Goal: Task Accomplishment & Management: Complete application form

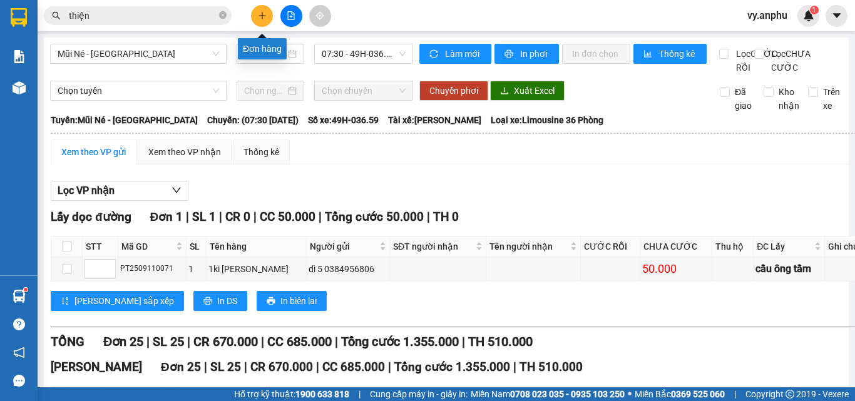
click at [257, 13] on button at bounding box center [262, 16] width 22 height 22
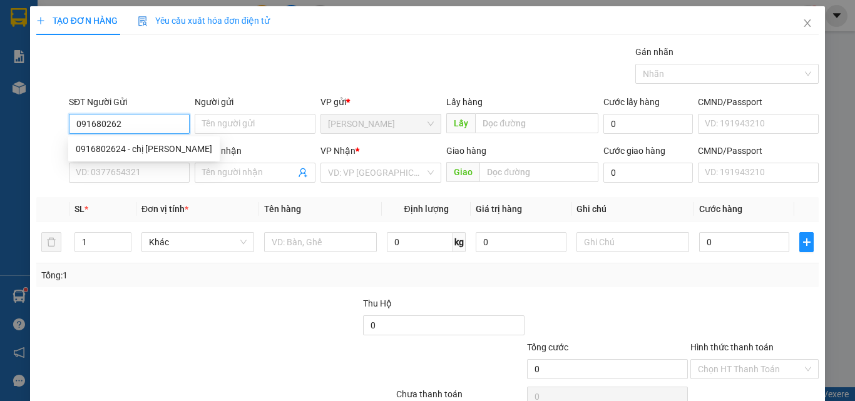
type input "0916802624"
click at [173, 148] on div "0916802624 - chị [PERSON_NAME]" at bounding box center [144, 149] width 136 height 14
type input "chị [PERSON_NAME]"
type input "0794920661"
type input "hạnh hân"
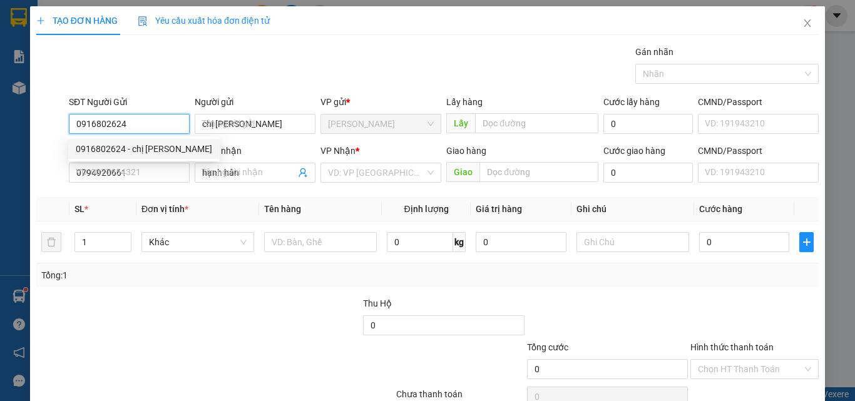
type input "50.000"
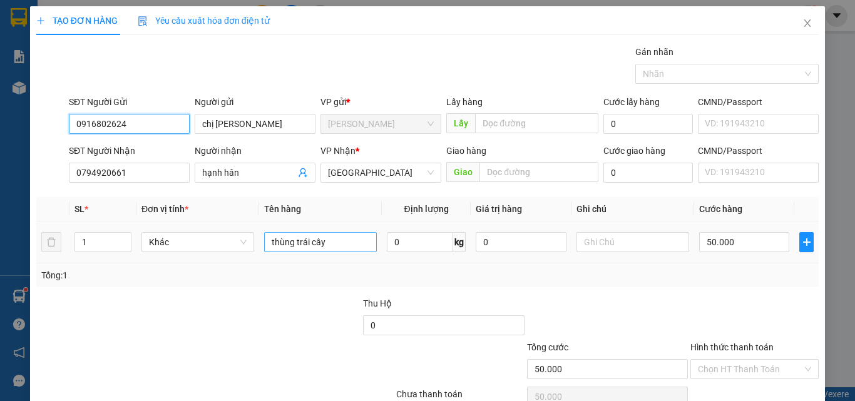
type input "0916802624"
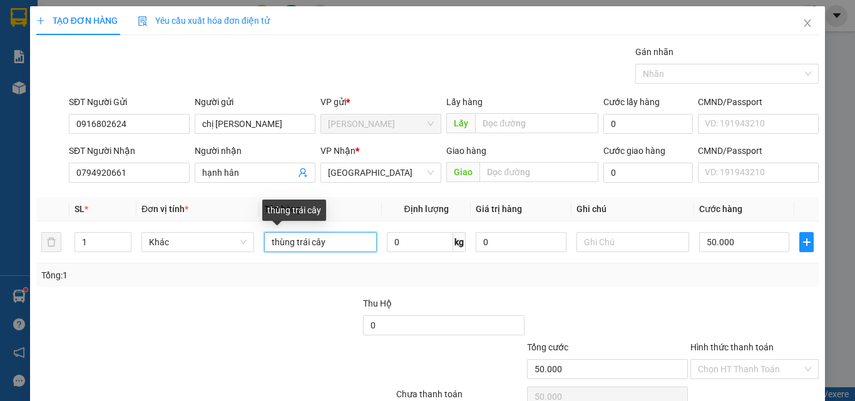
drag, startPoint x: 342, startPoint y: 244, endPoint x: 232, endPoint y: 205, distance: 117.0
click at [232, 208] on table "SL * Đơn vị tính * Tên hàng Định lượng Giá trị hàng Ghi chú Cước hàng 1 Khác th…" at bounding box center [427, 230] width 783 height 66
click at [300, 245] on input "rau+tlaong" at bounding box center [320, 242] width 113 height 20
click at [299, 250] on input "rau+tlaong" at bounding box center [320, 242] width 113 height 20
type input "rau+tlong"
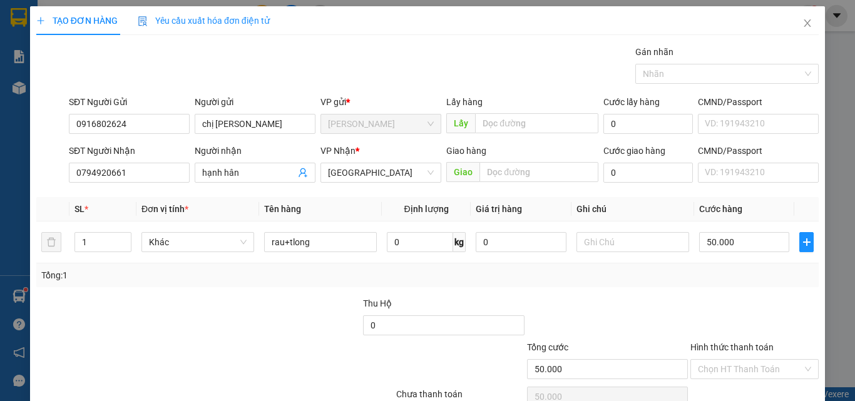
click at [715, 314] on div at bounding box center [754, 319] width 131 height 44
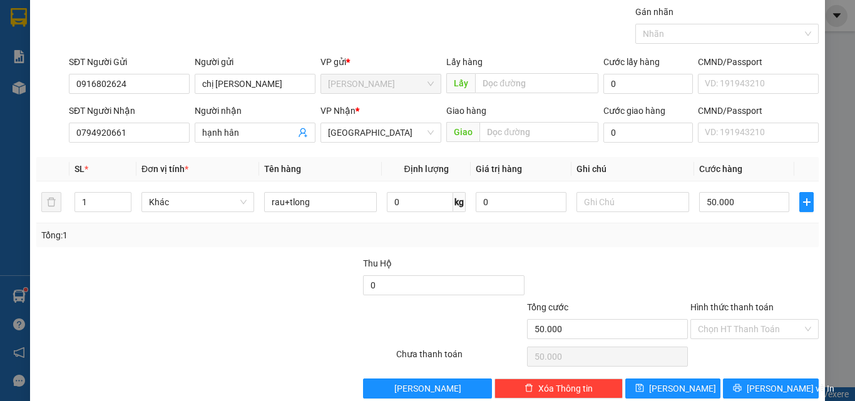
scroll to position [62, 0]
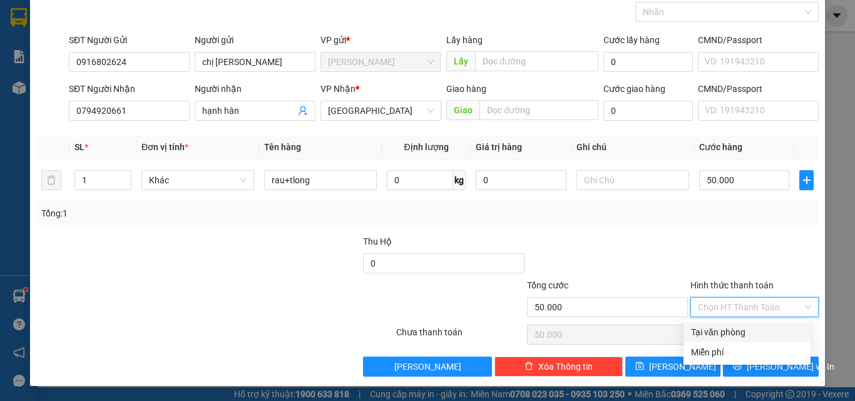
click at [731, 311] on input "Hình thức thanh toán" at bounding box center [750, 307] width 105 height 19
click at [732, 330] on div "Tại văn phòng" at bounding box center [747, 333] width 112 height 14
type input "0"
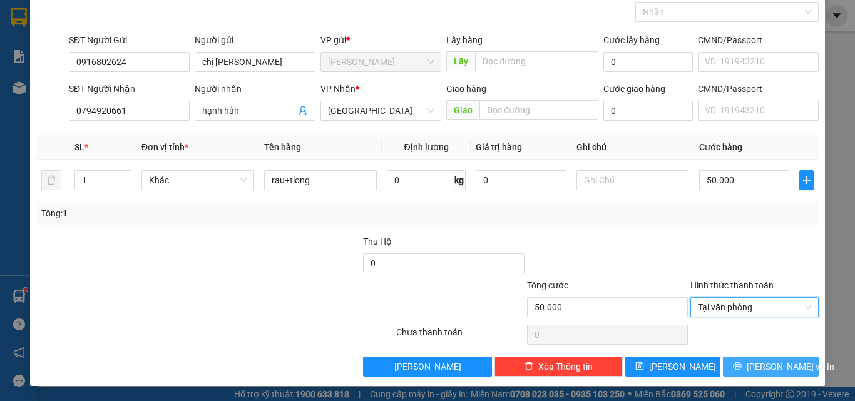
click at [734, 370] on button "[PERSON_NAME] và In" at bounding box center [771, 367] width 96 height 20
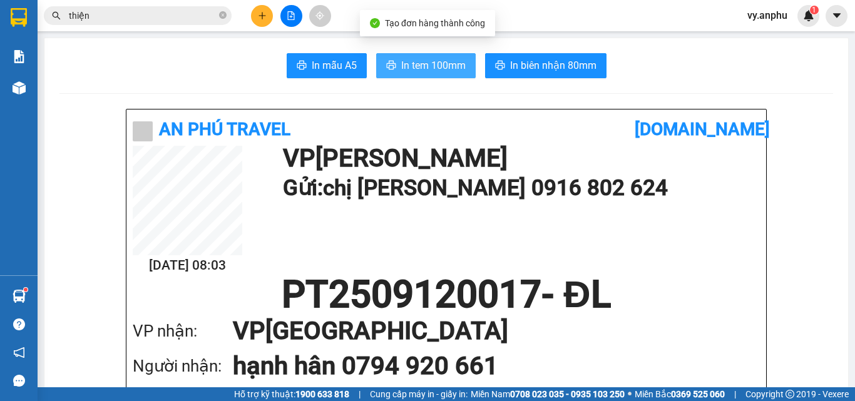
click at [434, 58] on span "In tem 100mm" at bounding box center [433, 66] width 64 height 16
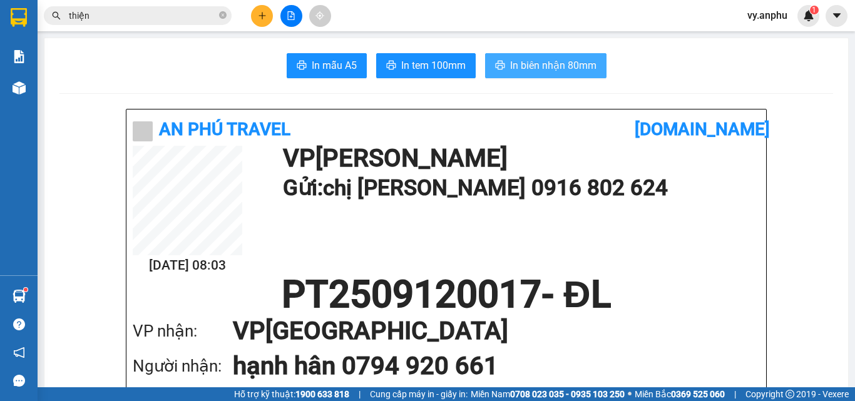
click at [590, 65] on span "In biên nhận 80mm" at bounding box center [553, 66] width 86 height 16
